Goal: Task Accomplishment & Management: Manage account settings

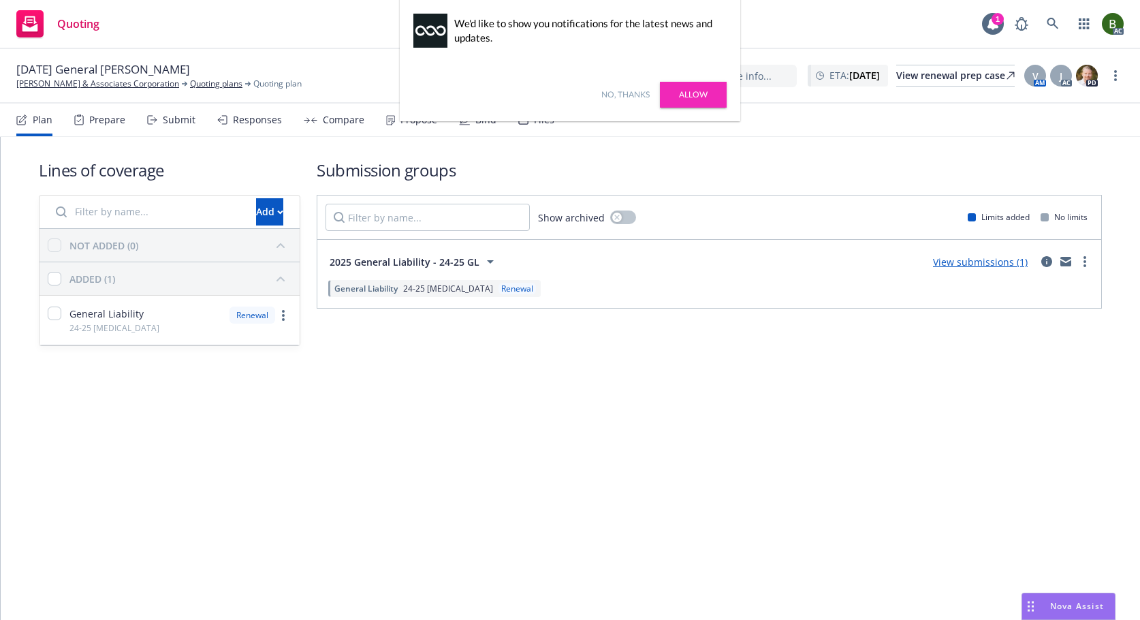
click at [625, 92] on link "No, thanks" at bounding box center [625, 95] width 48 height 12
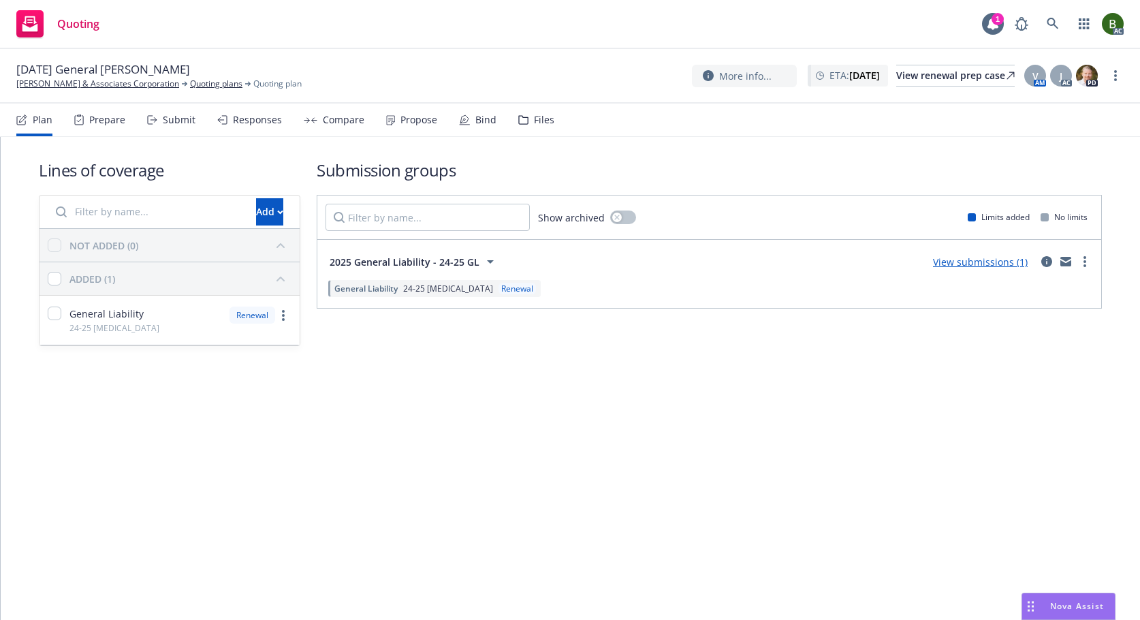
click at [534, 125] on div "Files" at bounding box center [544, 119] width 20 height 11
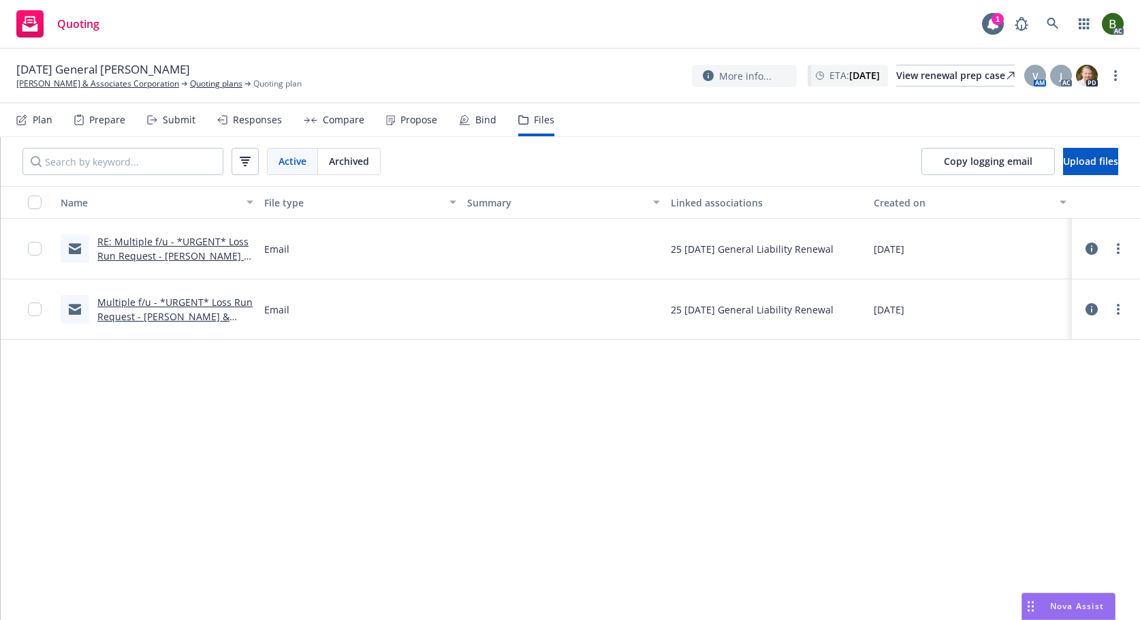
click at [1119, 156] on div "Copy logging email Upload files" at bounding box center [1020, 161] width 240 height 49
click at [1113, 155] on button "Upload files" at bounding box center [1090, 161] width 55 height 27
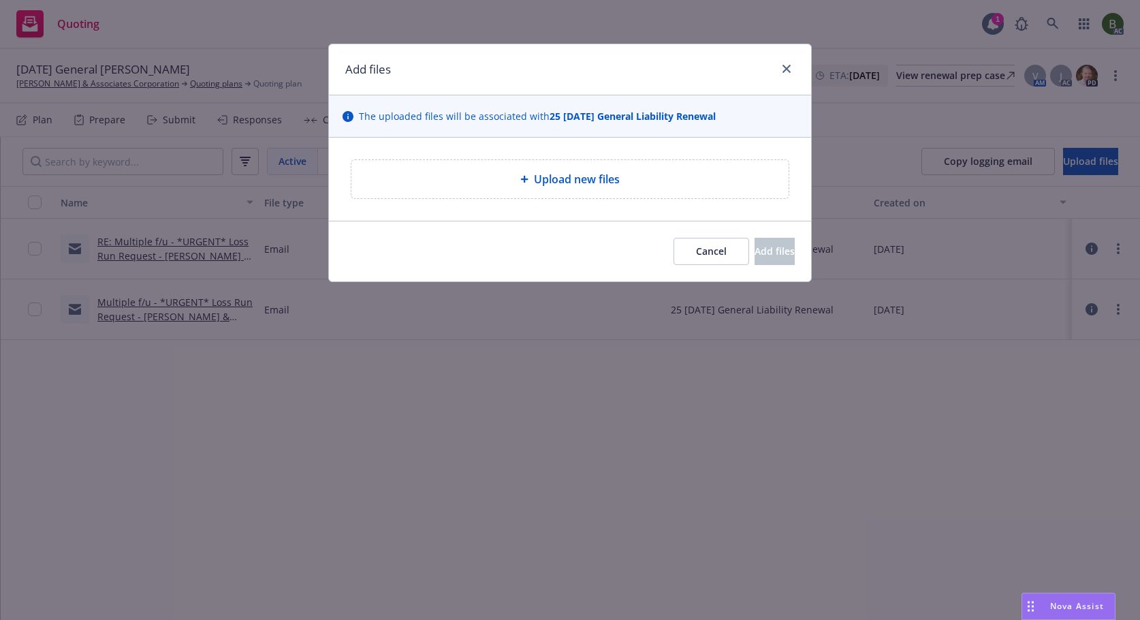
click at [555, 164] on div "Upload new files" at bounding box center [569, 179] width 437 height 38
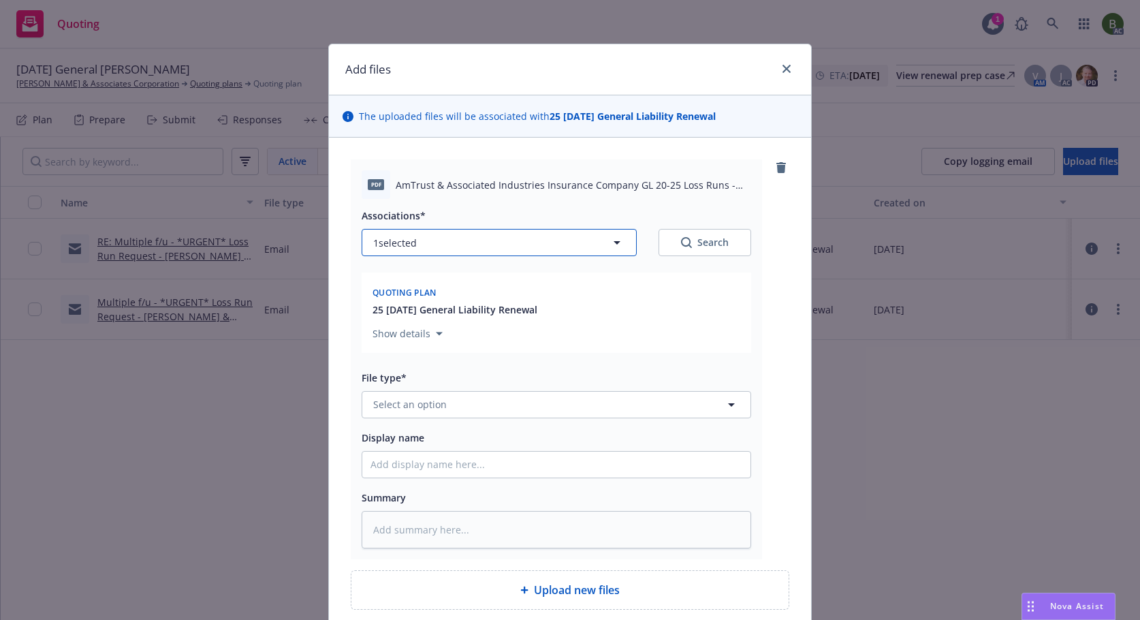
click at [529, 241] on button "1 selected" at bounding box center [499, 242] width 275 height 27
type textarea "x"
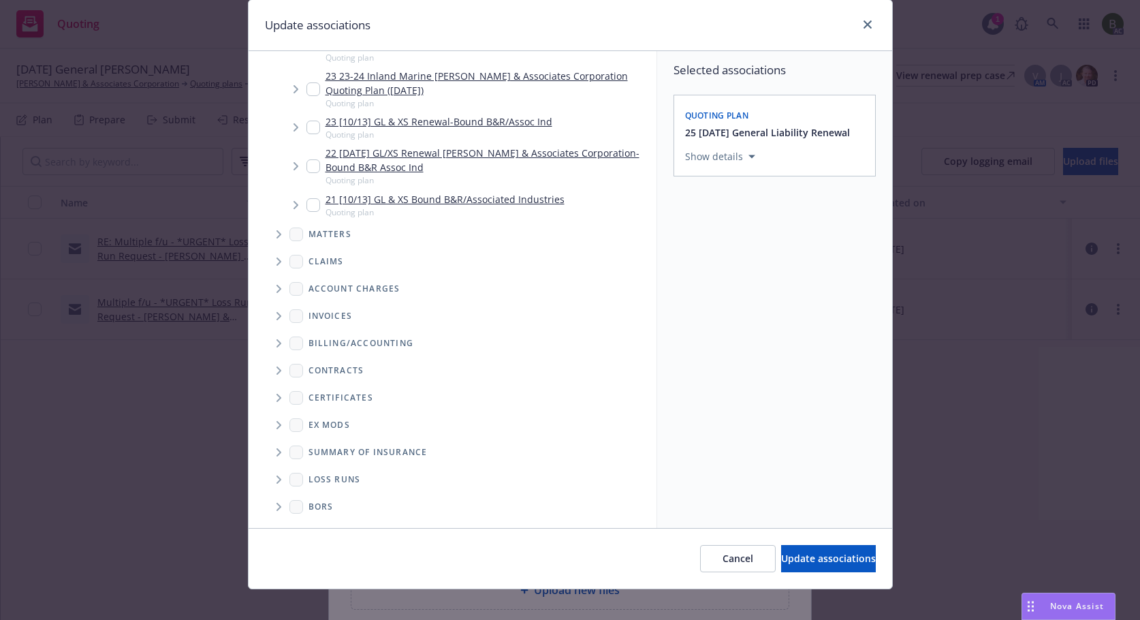
scroll to position [57, 0]
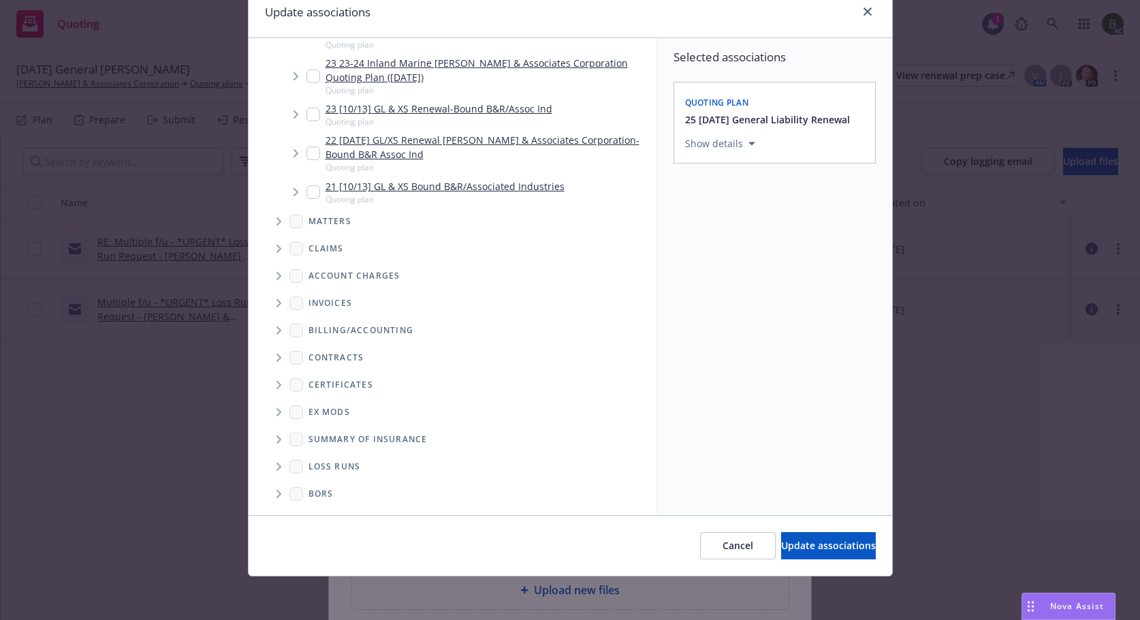
click at [278, 473] on span "Folder Tree Example" at bounding box center [279, 467] width 22 height 22
click at [315, 509] on input "Folder Tree Example" at bounding box center [315, 515] width 14 height 14
checkbox input "true"
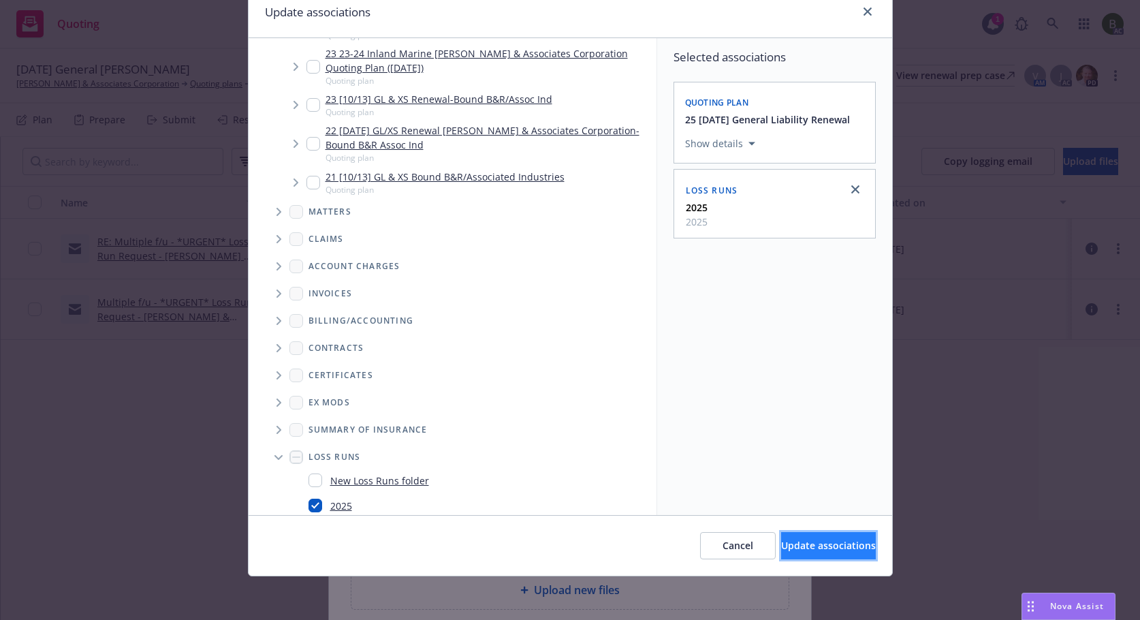
click at [805, 551] on span "Update associations" at bounding box center [828, 545] width 95 height 13
type textarea "x"
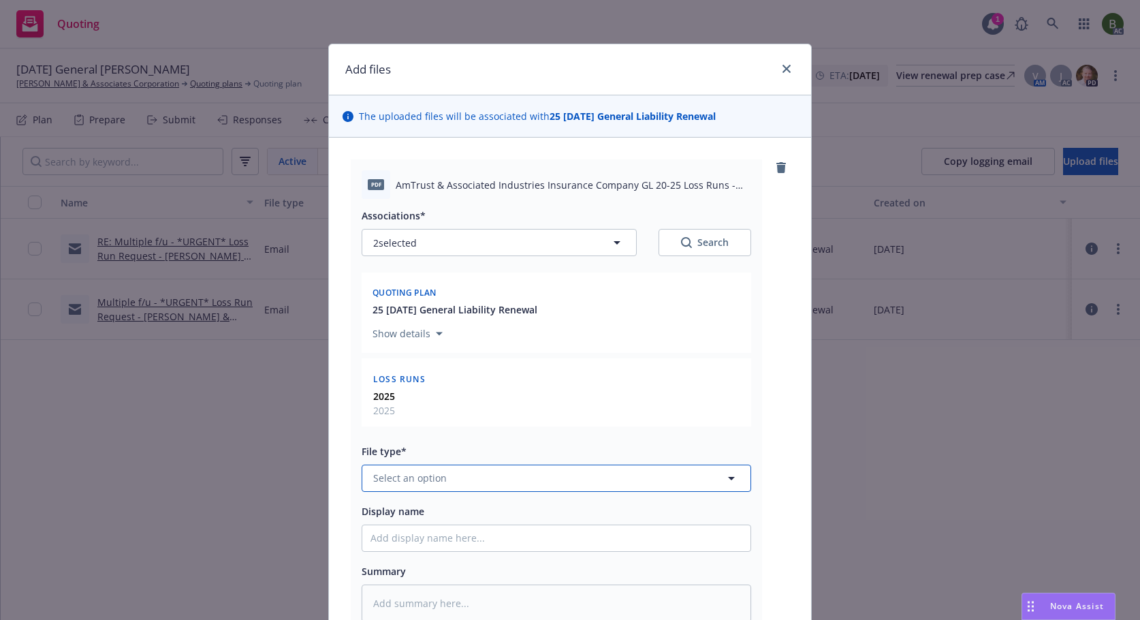
click at [516, 481] on button "Select an option" at bounding box center [557, 477] width 390 height 27
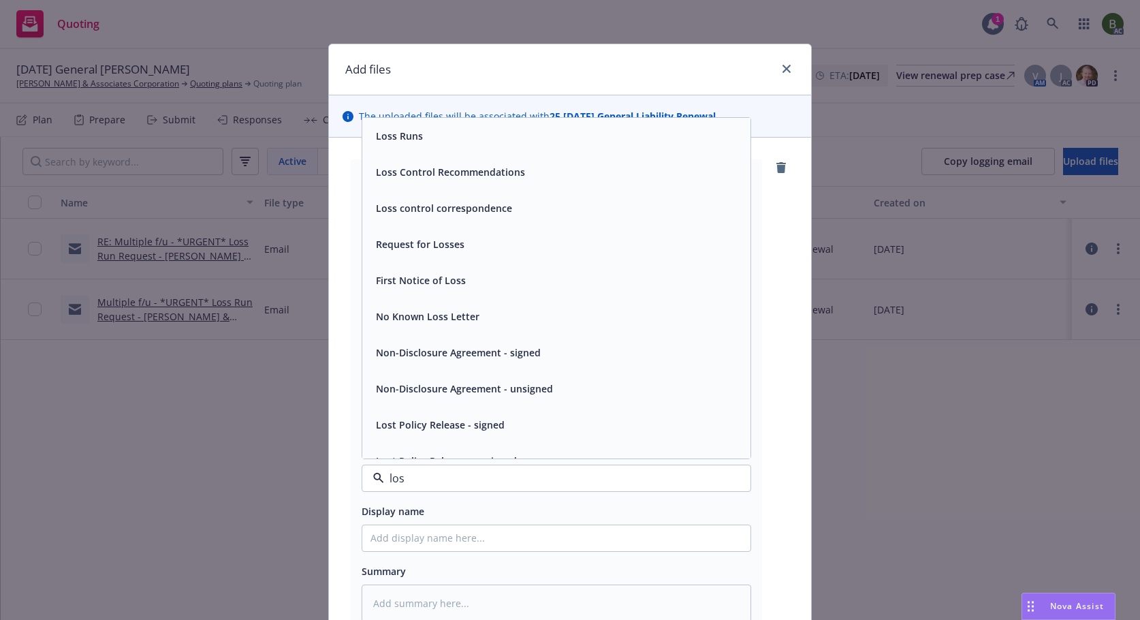
type input "loss"
click at [389, 136] on span "Loss Runs" at bounding box center [399, 136] width 47 height 14
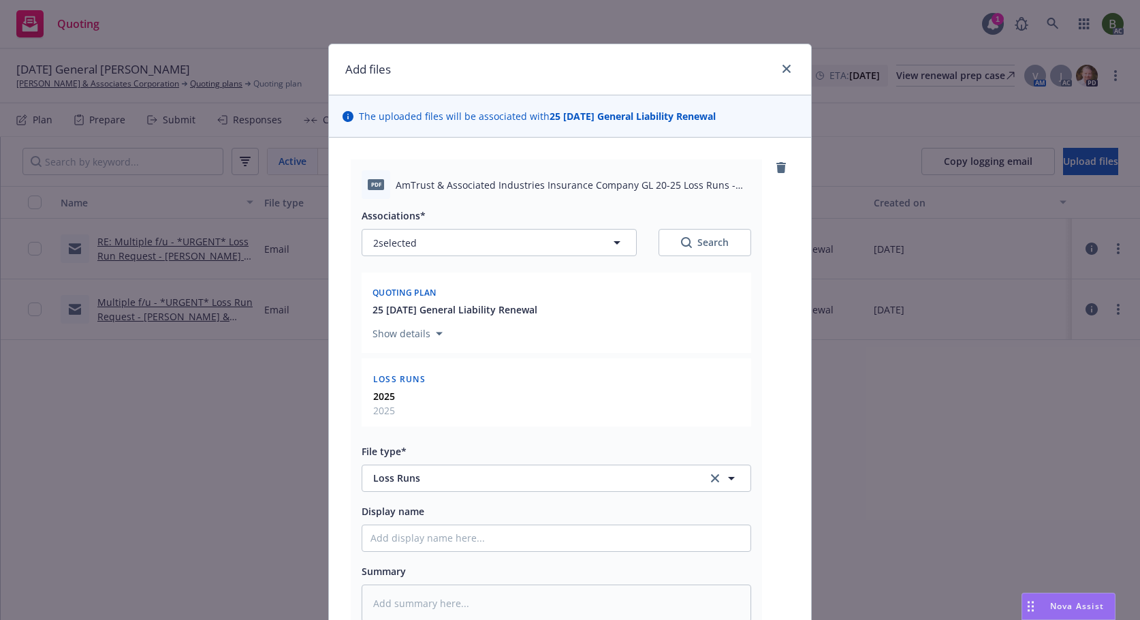
scroll to position [190, 0]
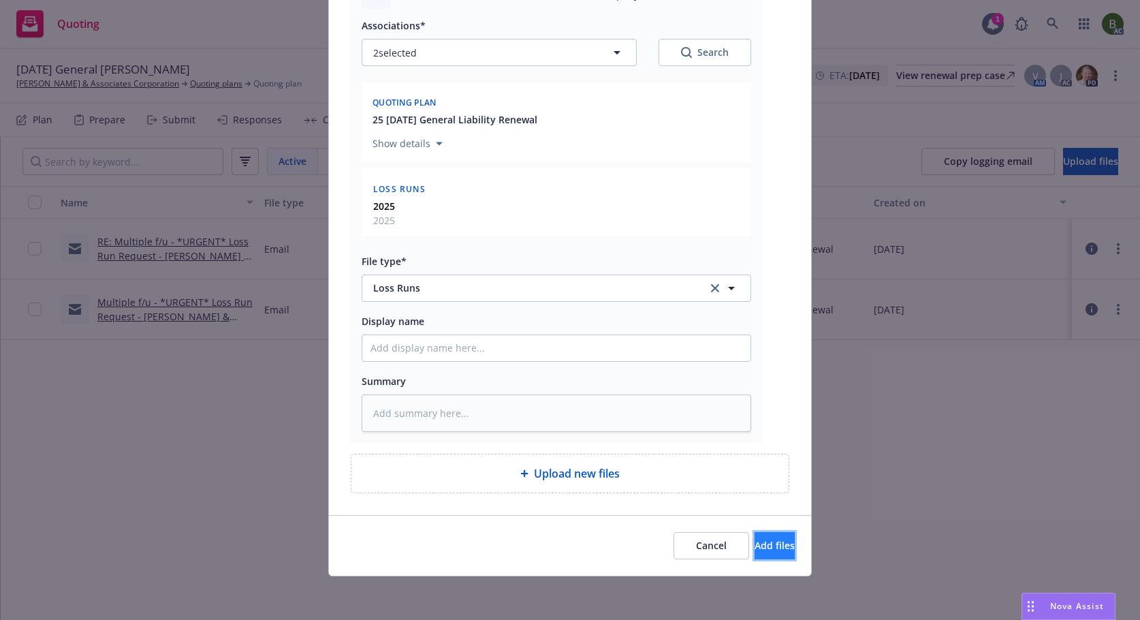
click at [763, 547] on span "Add files" at bounding box center [775, 545] width 40 height 13
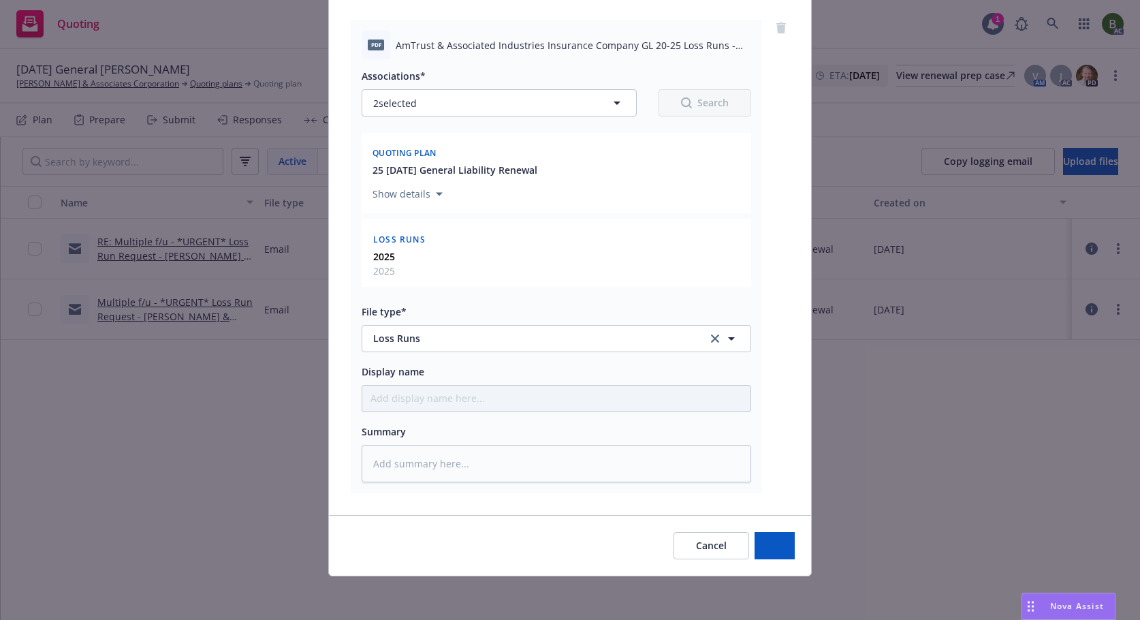
scroll to position [140, 0]
type textarea "x"
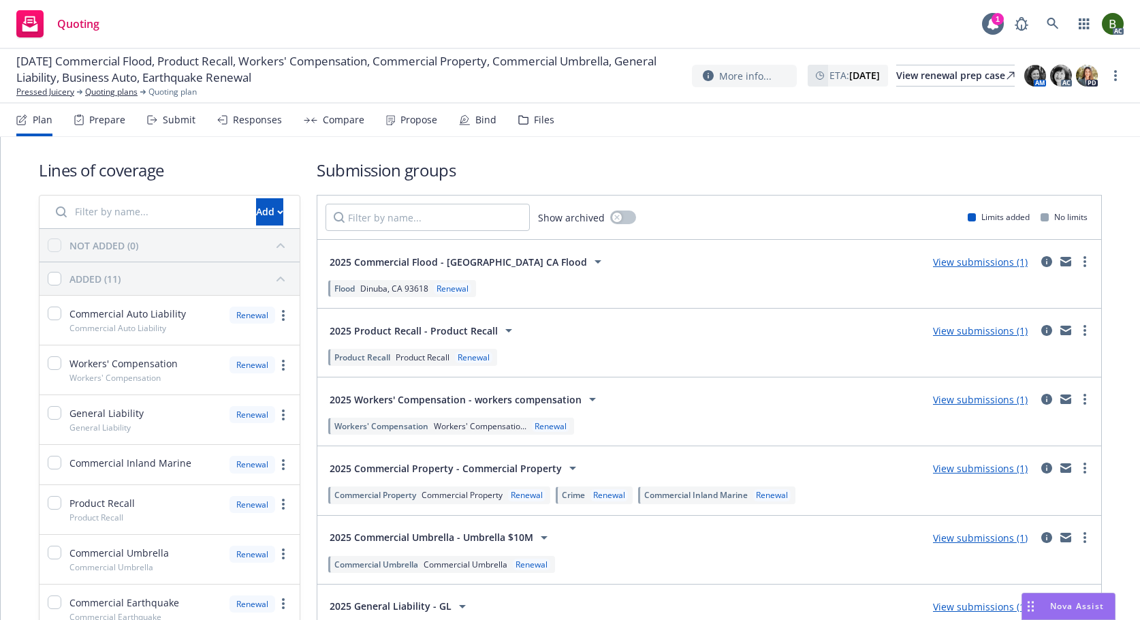
click at [524, 120] on div "Files" at bounding box center [536, 120] width 36 height 33
